Goal: Task Accomplishment & Management: Use online tool/utility

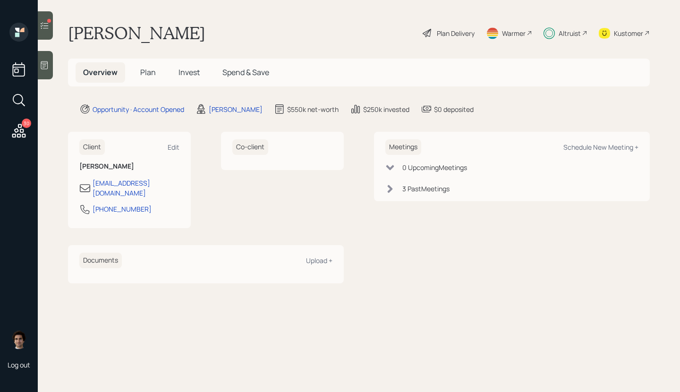
click at [25, 125] on div "30" at bounding box center [26, 123] width 9 height 9
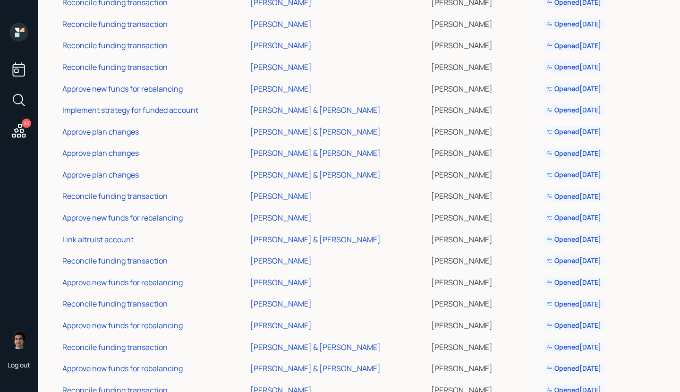
scroll to position [363, 0]
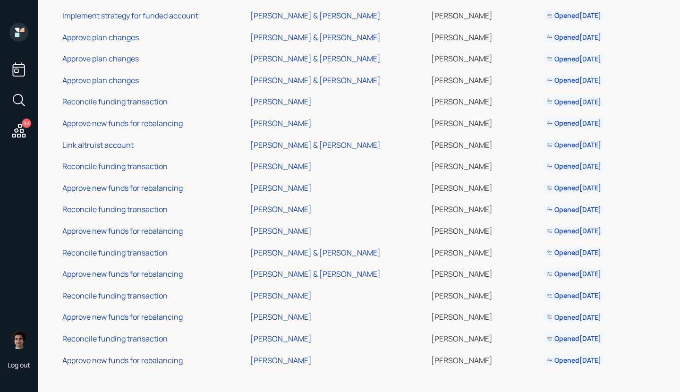
click at [143, 362] on div "Approve new funds for rebalancing" at bounding box center [122, 360] width 120 height 10
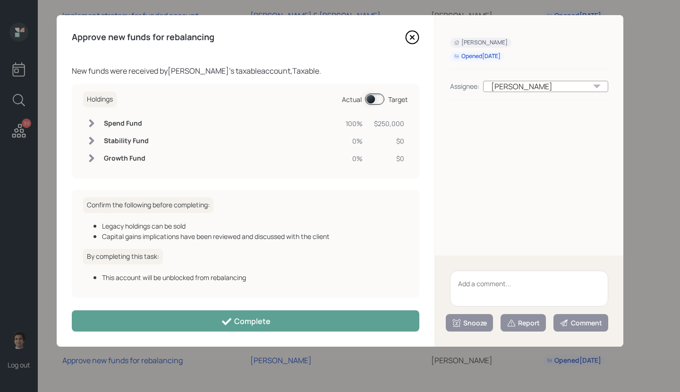
click at [371, 102] on span at bounding box center [374, 99] width 19 height 11
click at [137, 137] on h6 "Bond Ladder" at bounding box center [125, 141] width 42 height 8
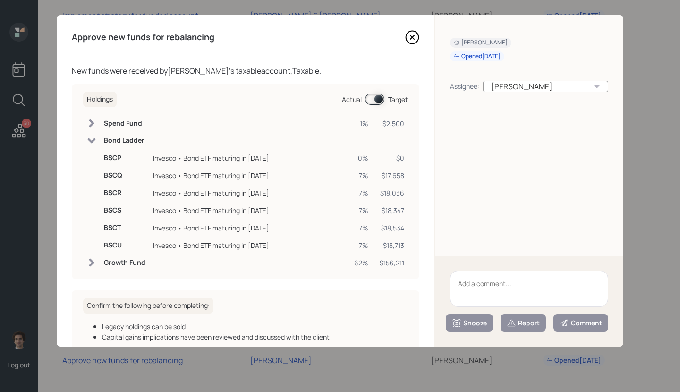
click at [137, 137] on h6 "Bond Ladder" at bounding box center [125, 141] width 42 height 8
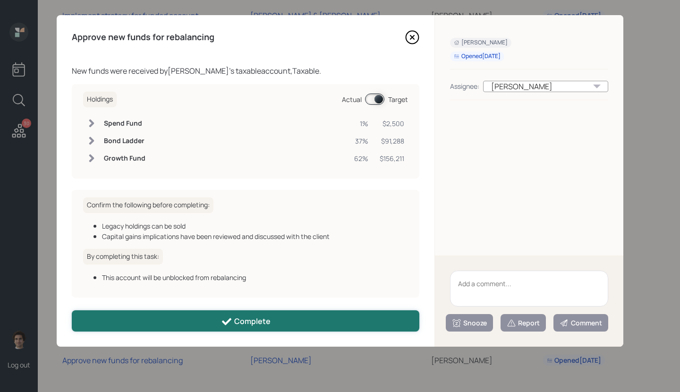
click at [164, 313] on button "Complete" at bounding box center [246, 320] width 348 height 21
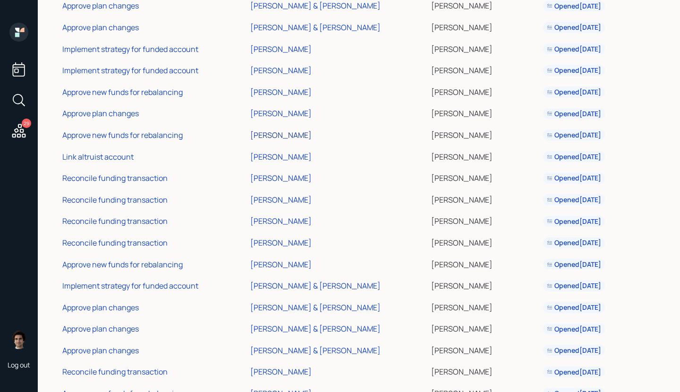
scroll to position [342, 0]
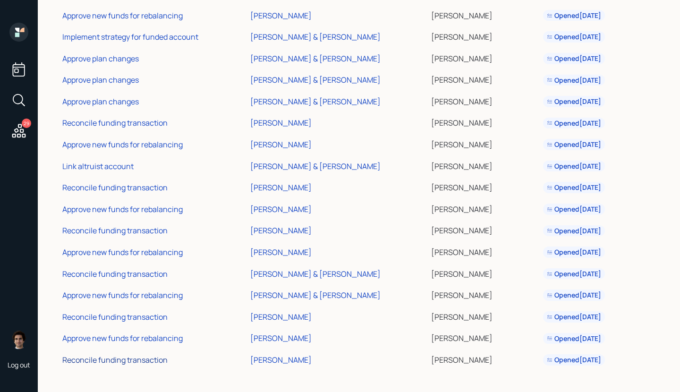
click at [132, 364] on div "Reconcile funding transaction" at bounding box center [114, 360] width 105 height 10
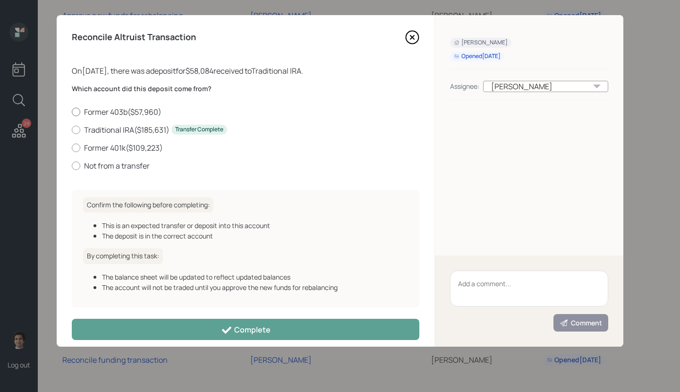
click at [144, 111] on label "Former 403b ( $57,960 )" at bounding box center [246, 112] width 348 height 10
click at [72, 112] on input "Former 403b ( $57,960 )" at bounding box center [71, 112] width 0 height 0
radio input "true"
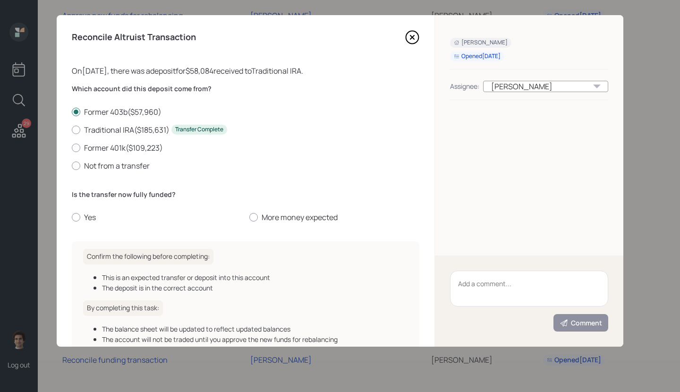
click at [78, 208] on div "Is the transfer now fully funded? Yes More money expected" at bounding box center [246, 206] width 348 height 33
click at [78, 214] on div at bounding box center [76, 217] width 9 height 9
click at [72, 217] on input "Yes" at bounding box center [71, 217] width 0 height 0
radio input "true"
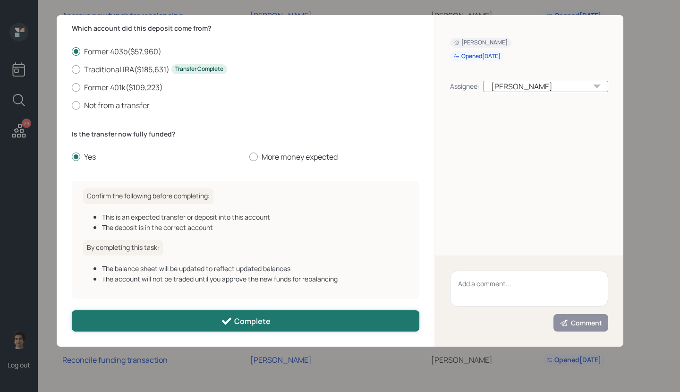
click at [162, 313] on button "Complete" at bounding box center [246, 320] width 348 height 21
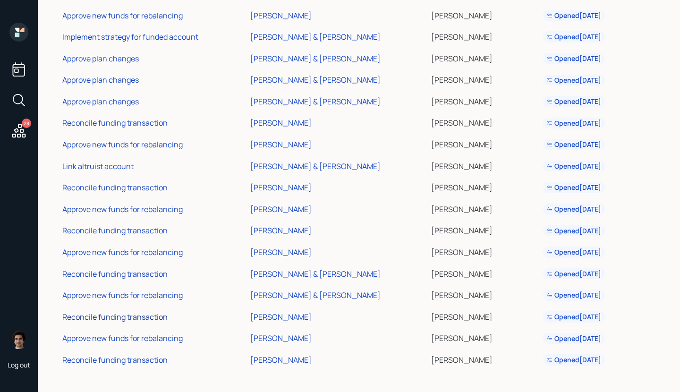
click at [130, 318] on div "Reconcile funding transaction" at bounding box center [114, 317] width 105 height 10
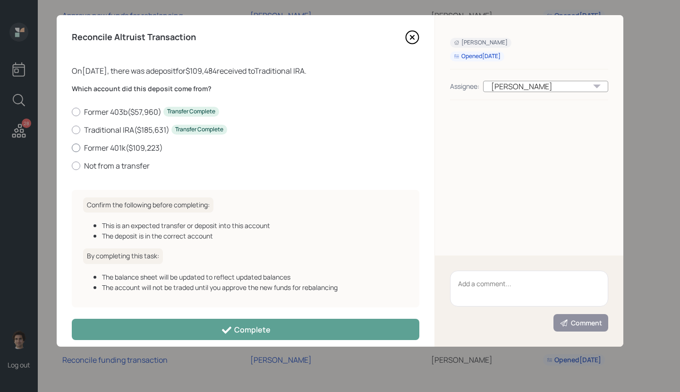
click at [150, 145] on label "Former 401k ( $109,223 )" at bounding box center [246, 148] width 348 height 10
click at [72, 147] on input "Former 401k ( $109,223 )" at bounding box center [71, 147] width 0 height 0
radio input "true"
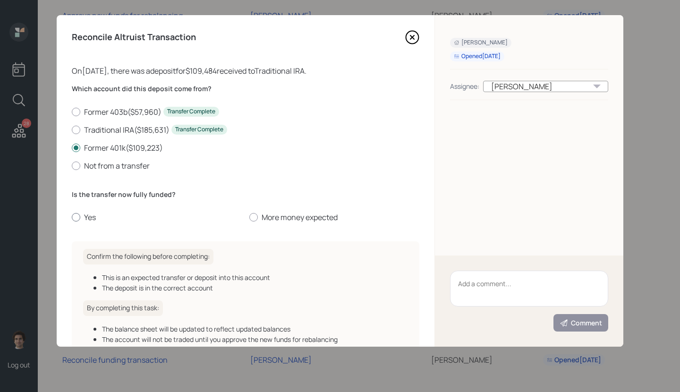
click at [77, 217] on div at bounding box center [76, 217] width 9 height 9
click at [72, 217] on input "Yes" at bounding box center [71, 217] width 0 height 0
radio input "true"
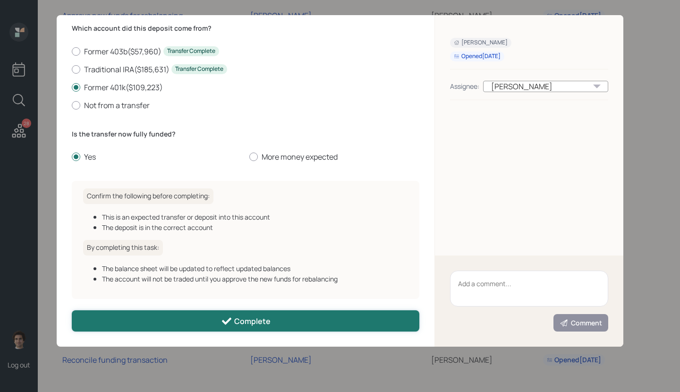
click at [204, 319] on button "Complete" at bounding box center [246, 320] width 348 height 21
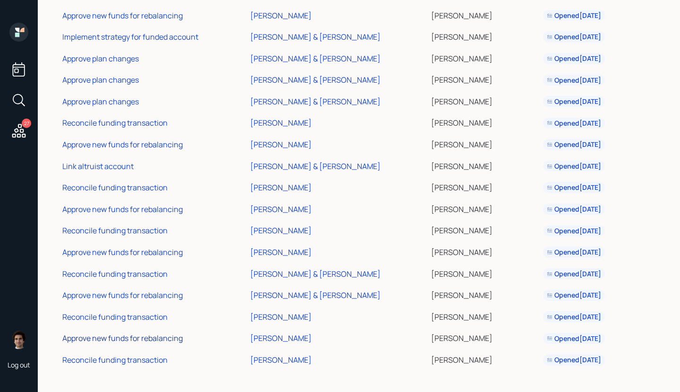
click at [112, 338] on div "Approve new funds for rebalancing" at bounding box center [122, 338] width 120 height 10
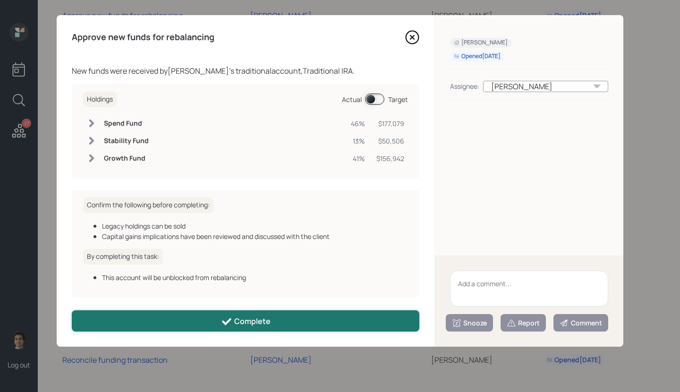
click at [165, 314] on button "Complete" at bounding box center [246, 320] width 348 height 21
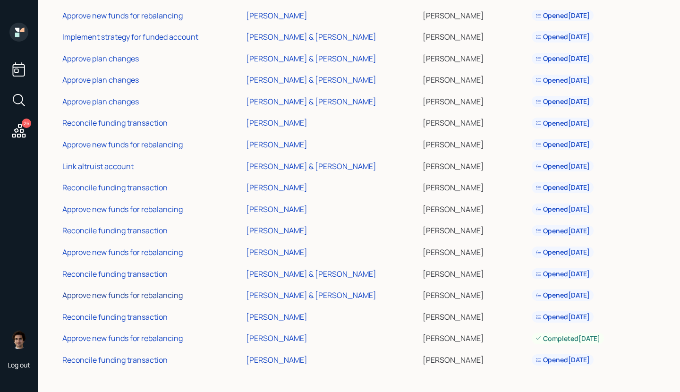
click at [128, 291] on div "Approve new funds for rebalancing" at bounding box center [122, 295] width 120 height 10
click at [282, 316] on div "[PERSON_NAME]" at bounding box center [276, 317] width 61 height 10
